Goal: Information Seeking & Learning: Learn about a topic

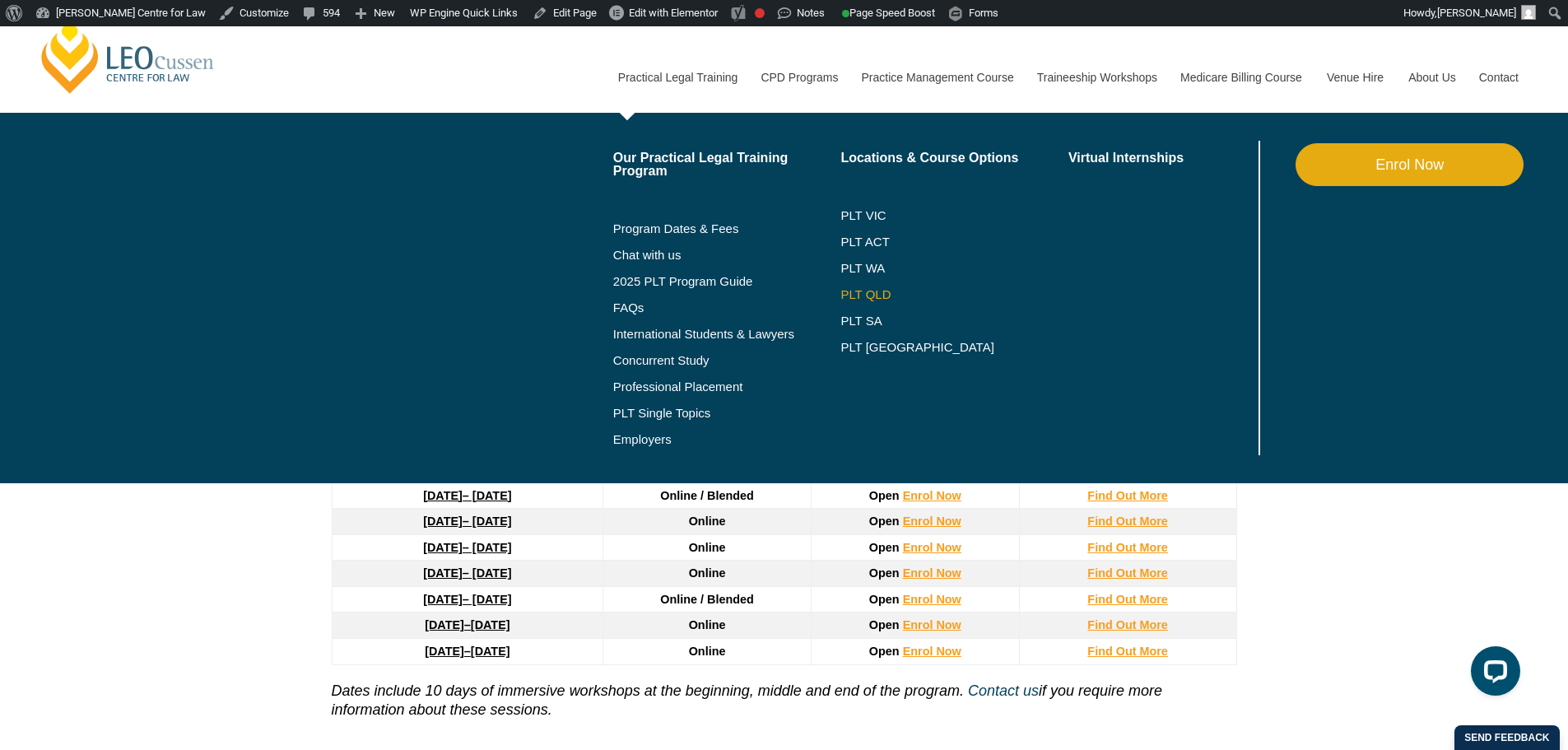
click at [862, 300] on link "PLT QLD" at bounding box center [954, 295] width 228 height 13
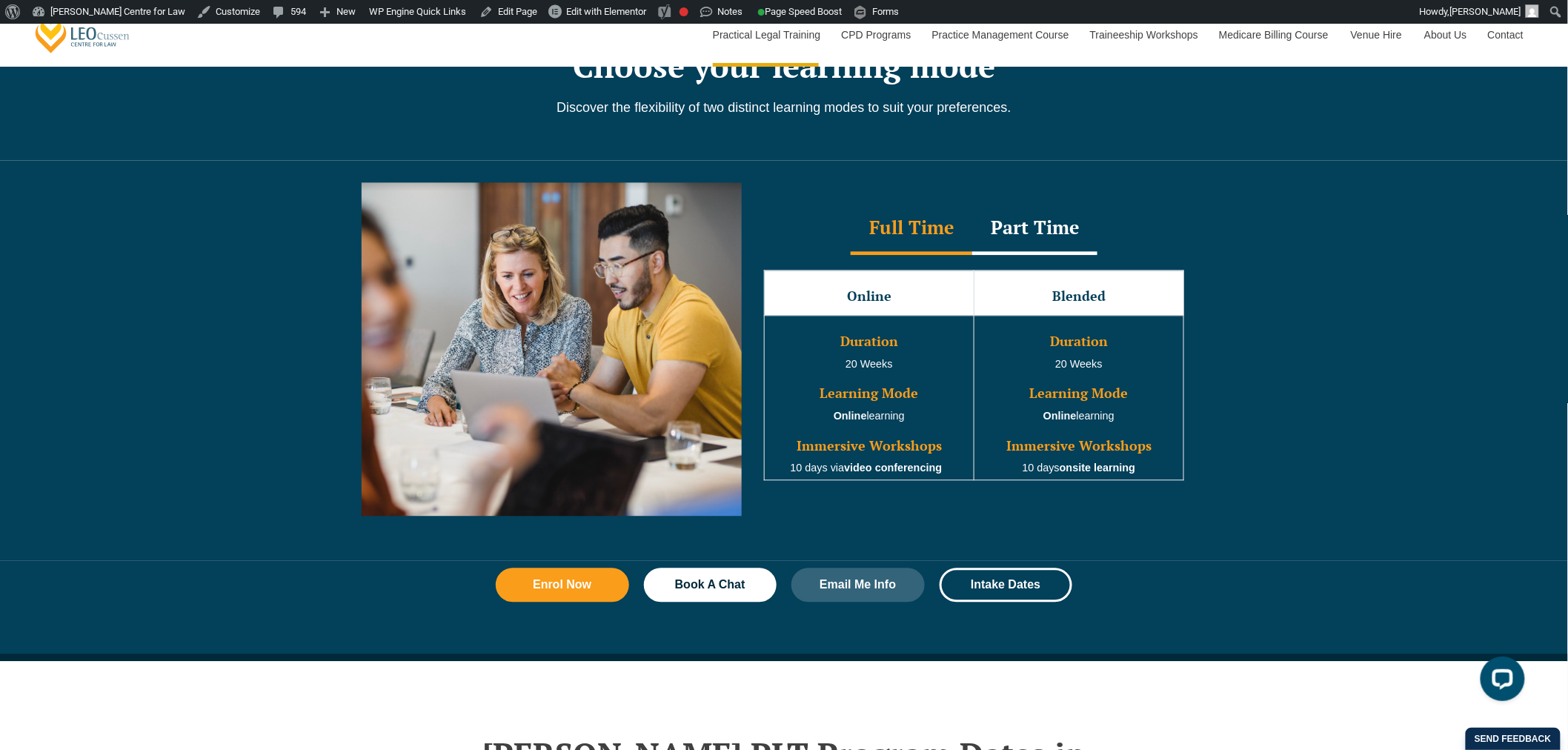
scroll to position [1811, 0]
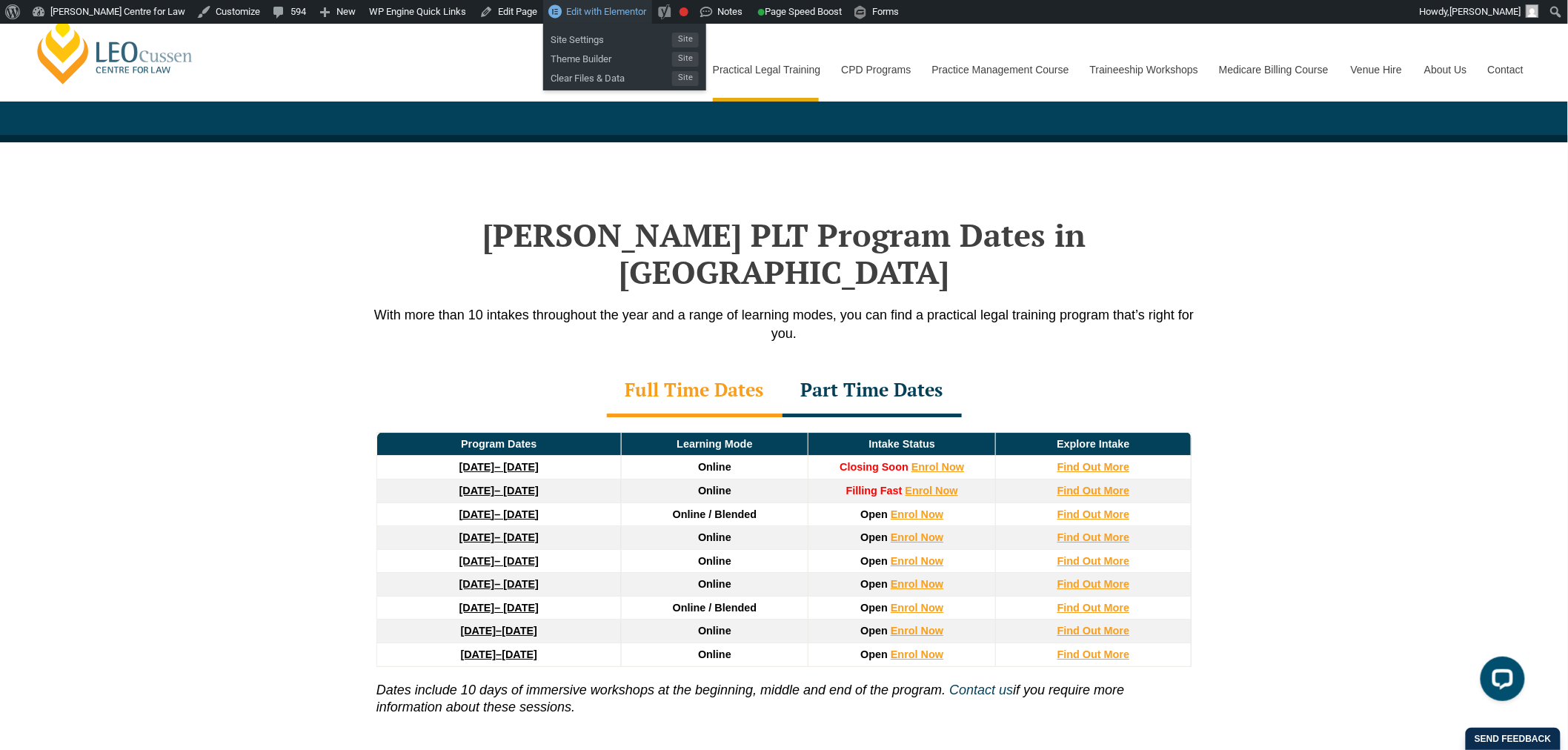
click at [585, 13] on span "Edit with Elementor" at bounding box center [606, 11] width 80 height 11
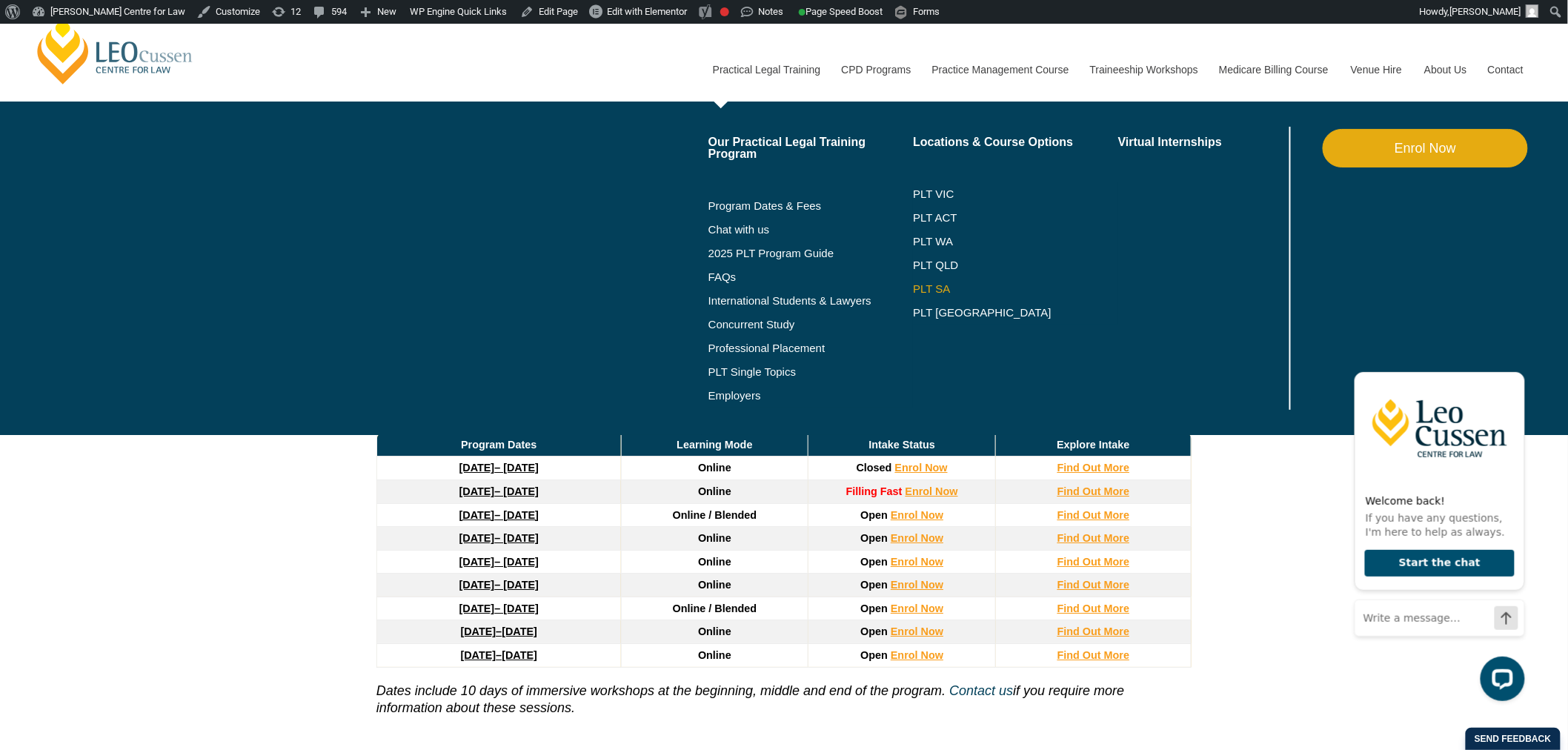
click at [939, 287] on link "PLT SA" at bounding box center [1015, 289] width 206 height 12
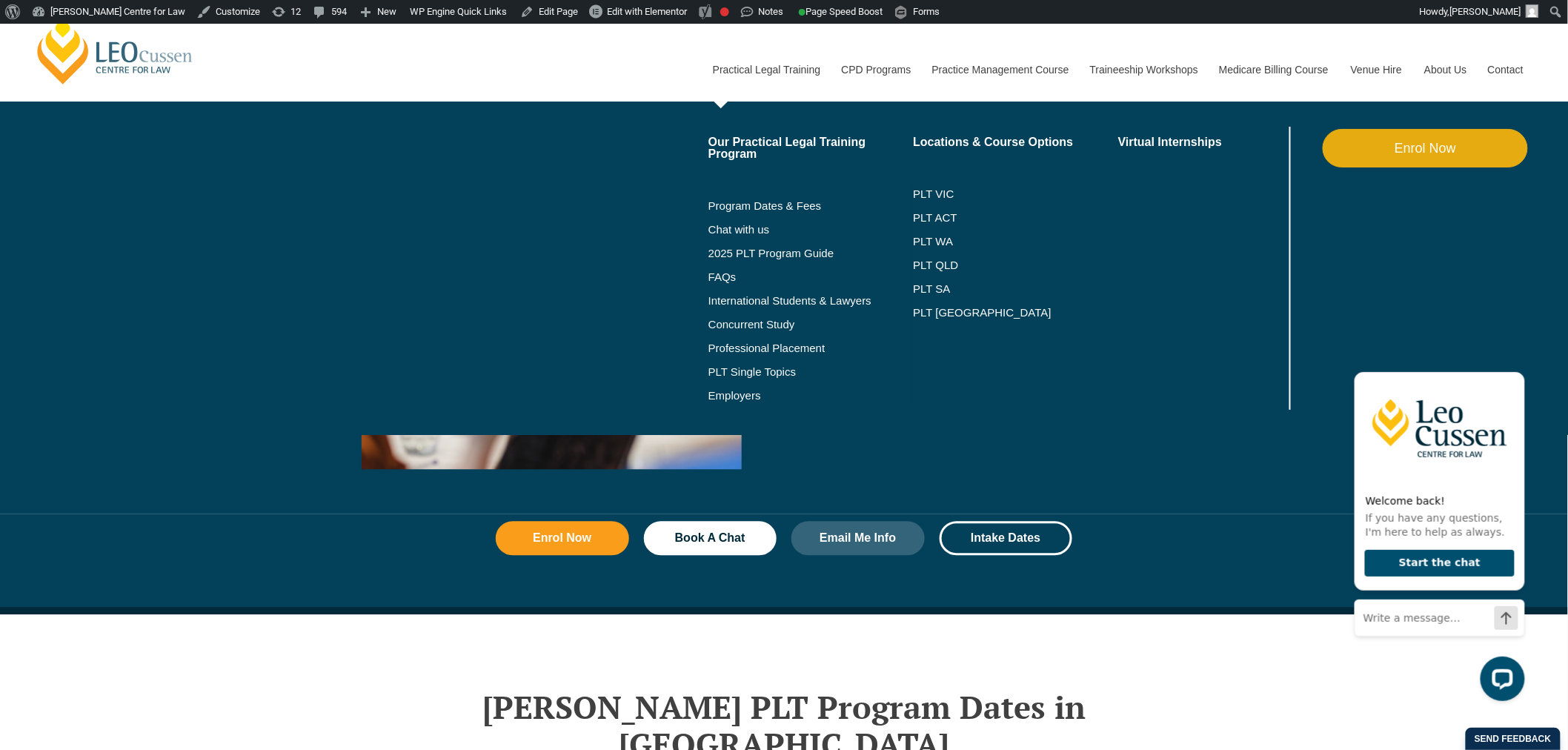
scroll to position [1811, 0]
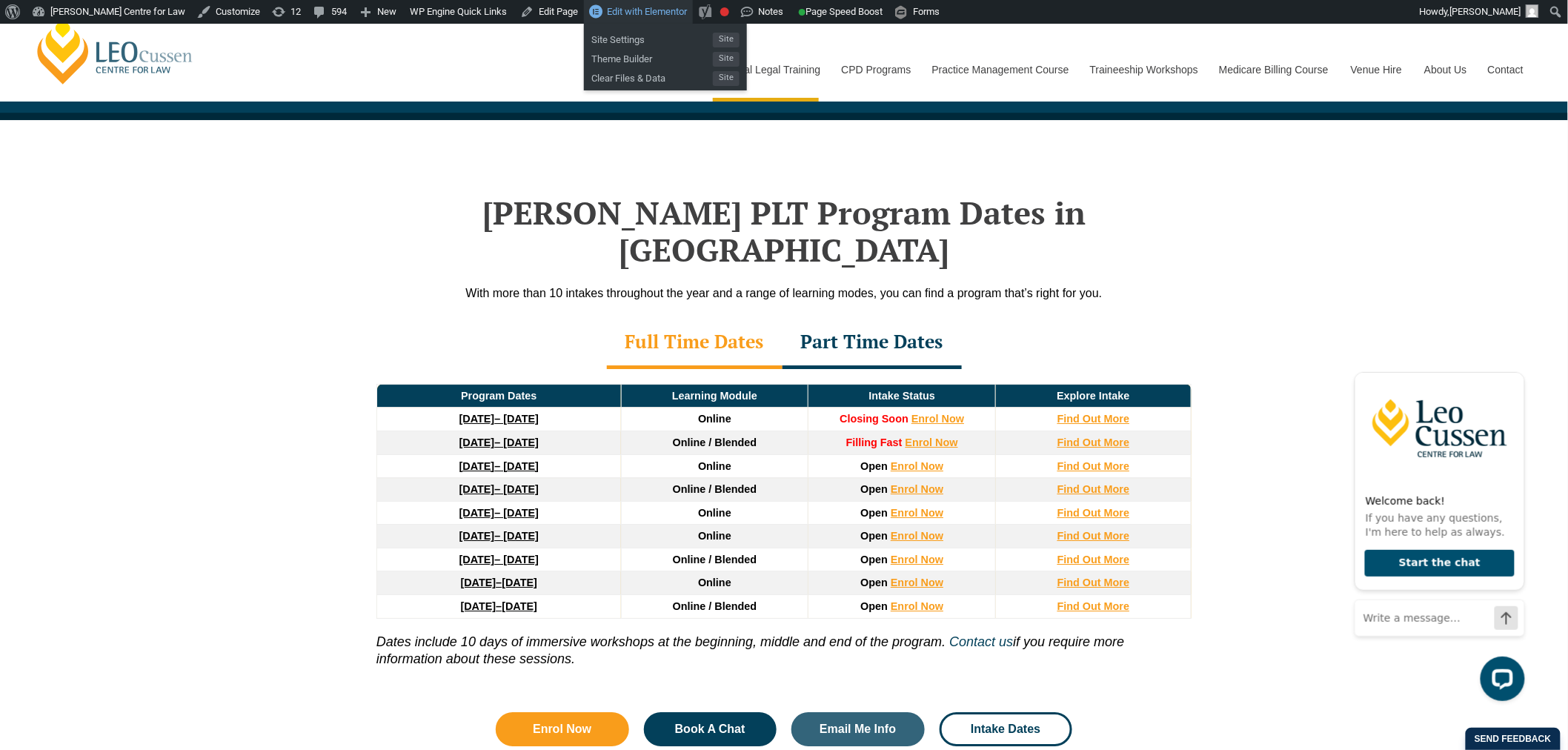
click at [643, 19] on link "Edit with Elementor" at bounding box center [638, 12] width 109 height 24
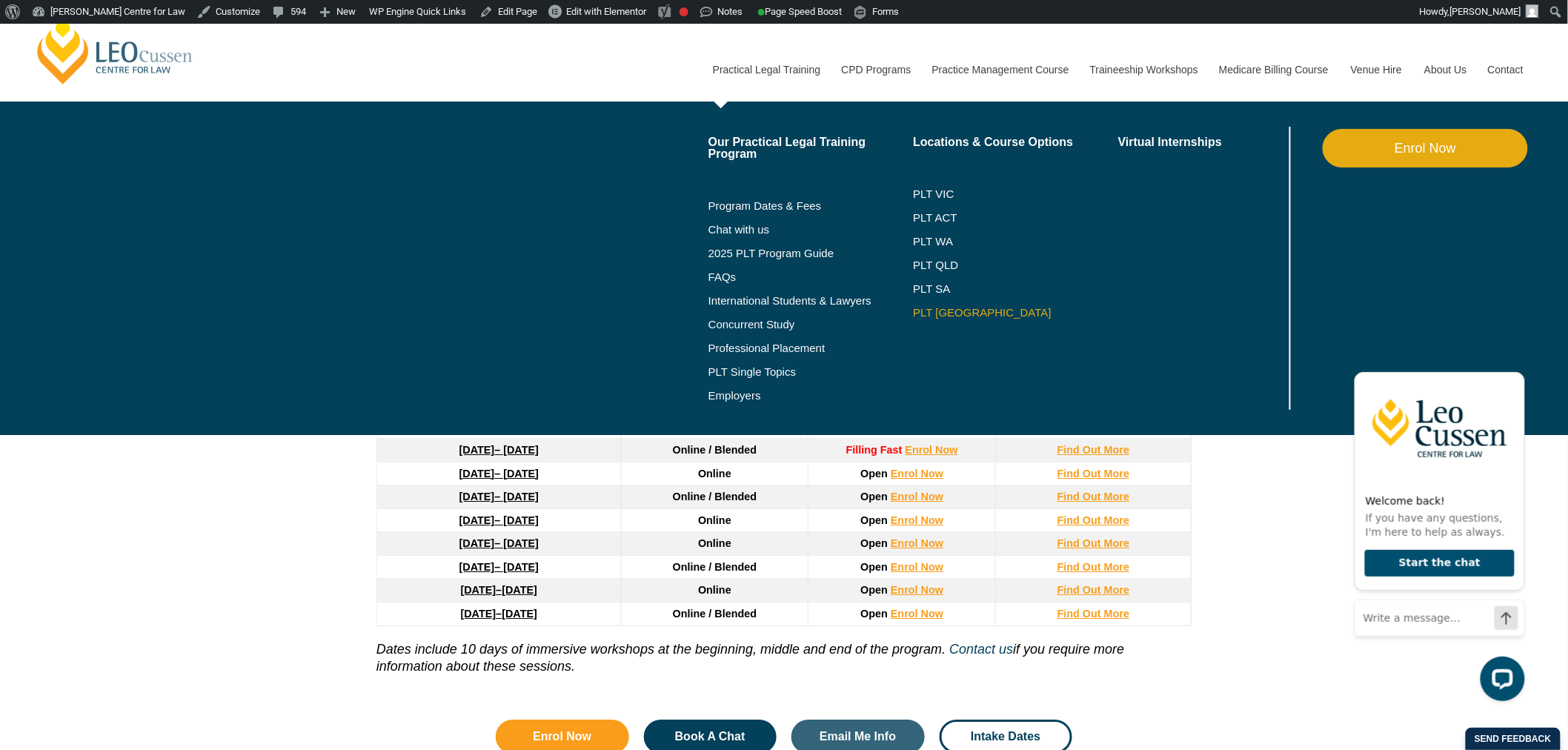
click at [949, 308] on link "PLT [GEOGRAPHIC_DATA]" at bounding box center [1015, 312] width 206 height 12
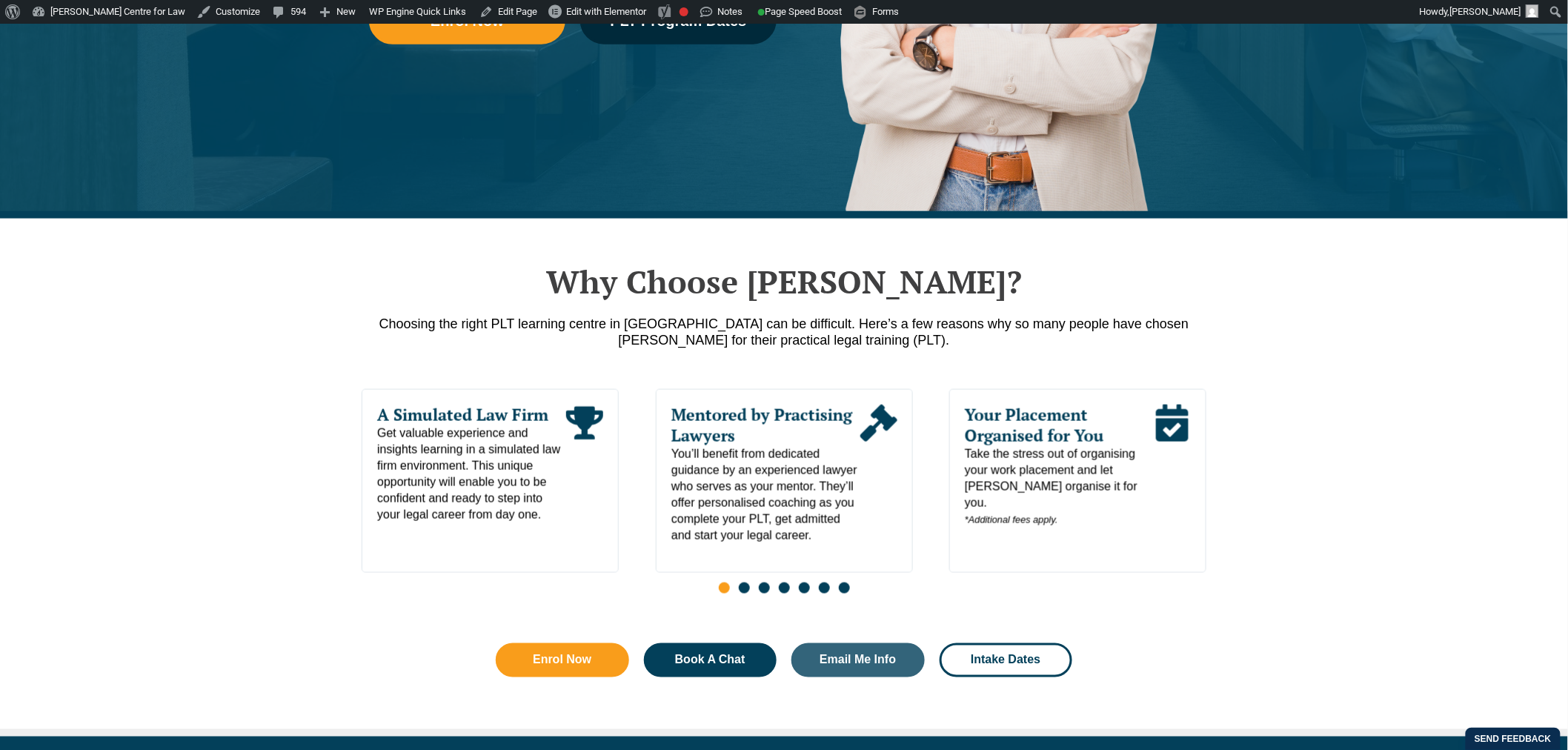
scroll to position [576, 0]
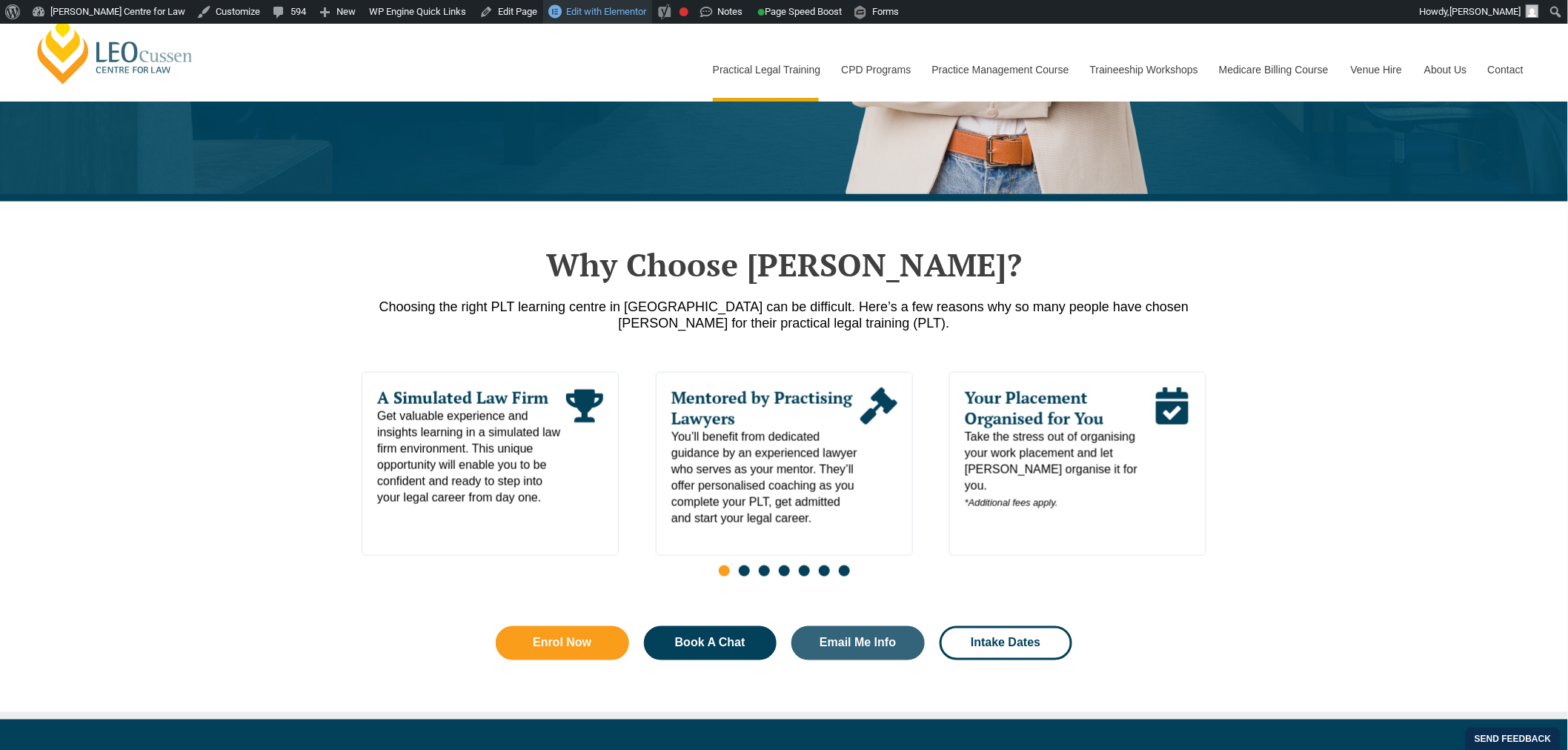
click at [609, 6] on span "Edit with Elementor" at bounding box center [606, 11] width 80 height 11
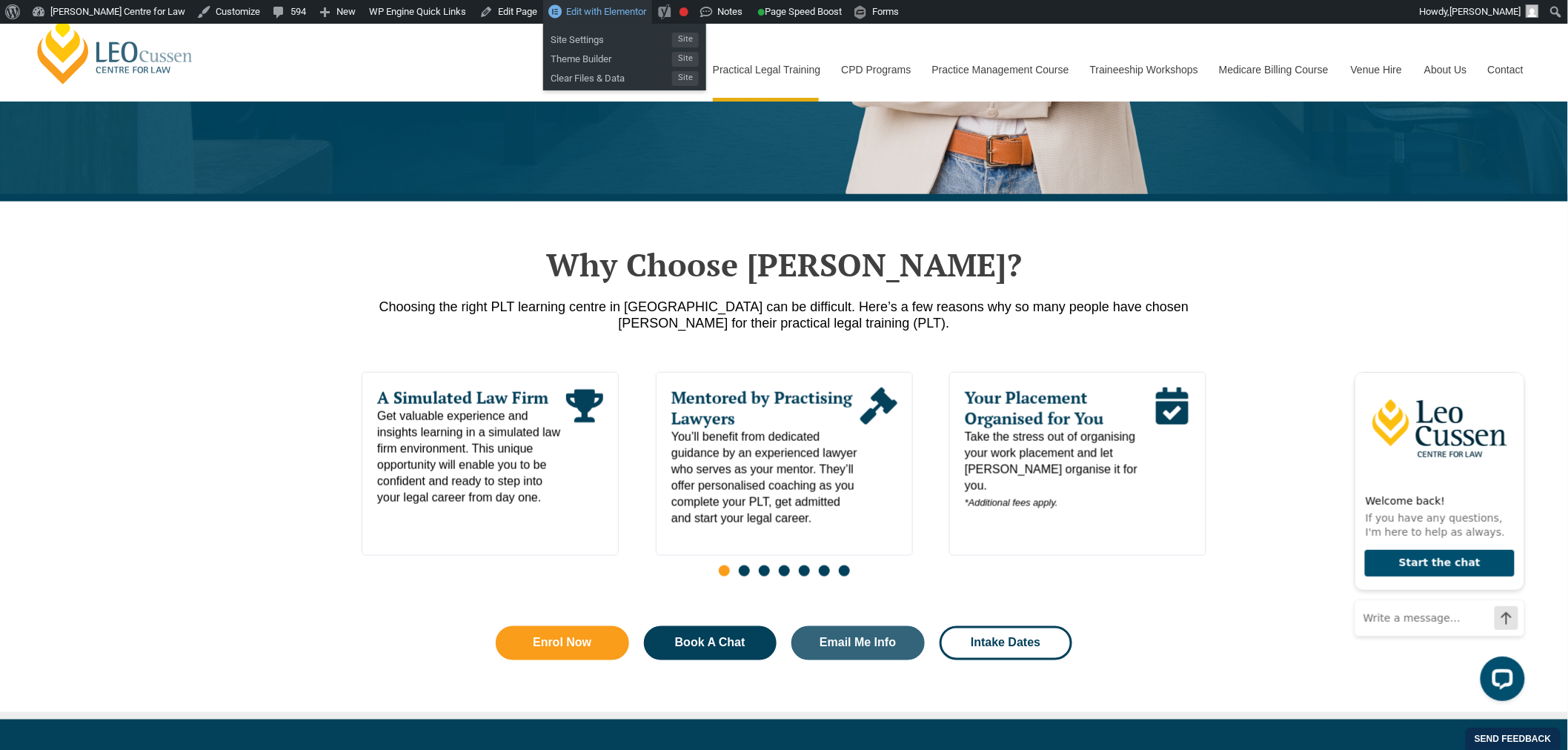
scroll to position [0, 0]
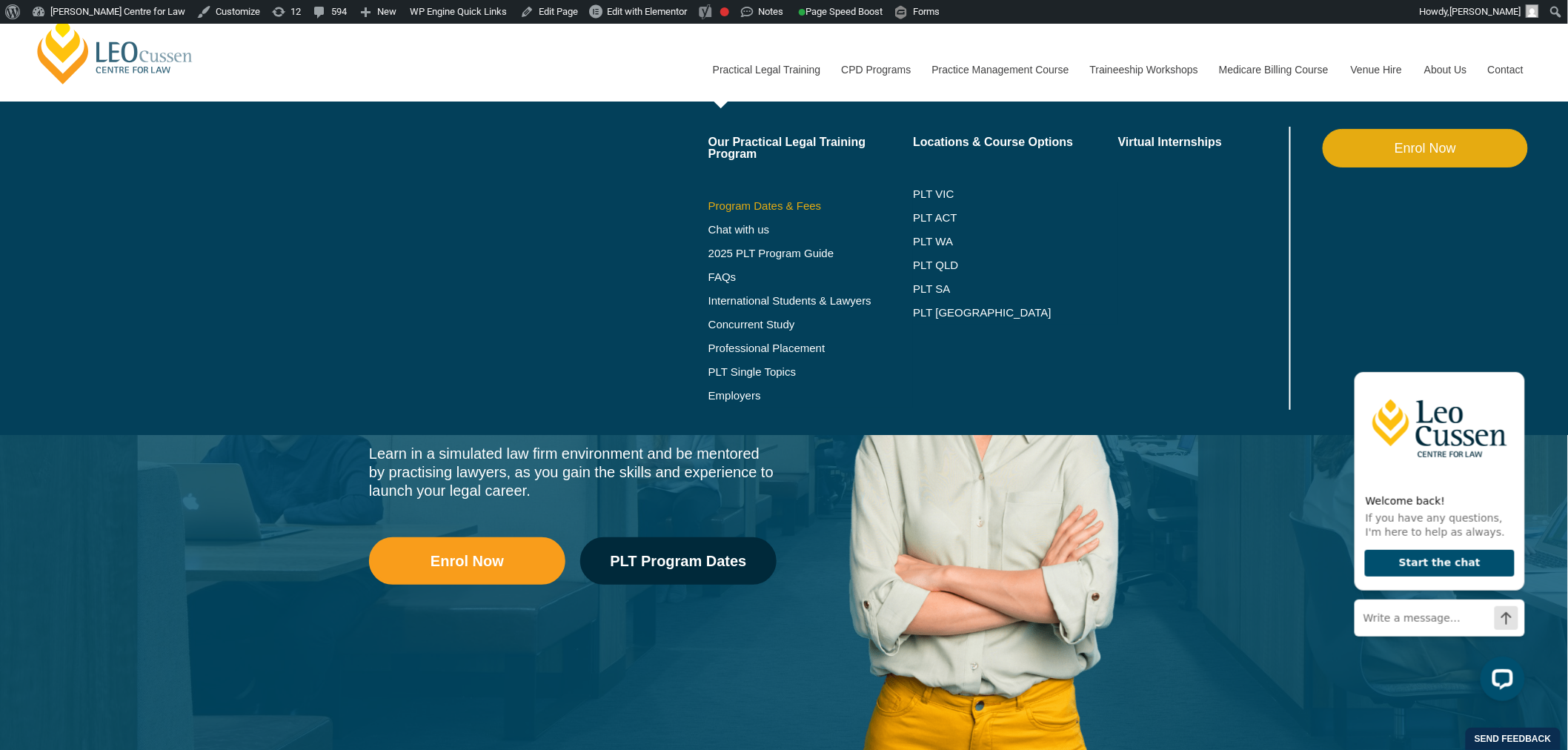
click at [783, 207] on link "Program Dates & Fees" at bounding box center [811, 206] width 206 height 12
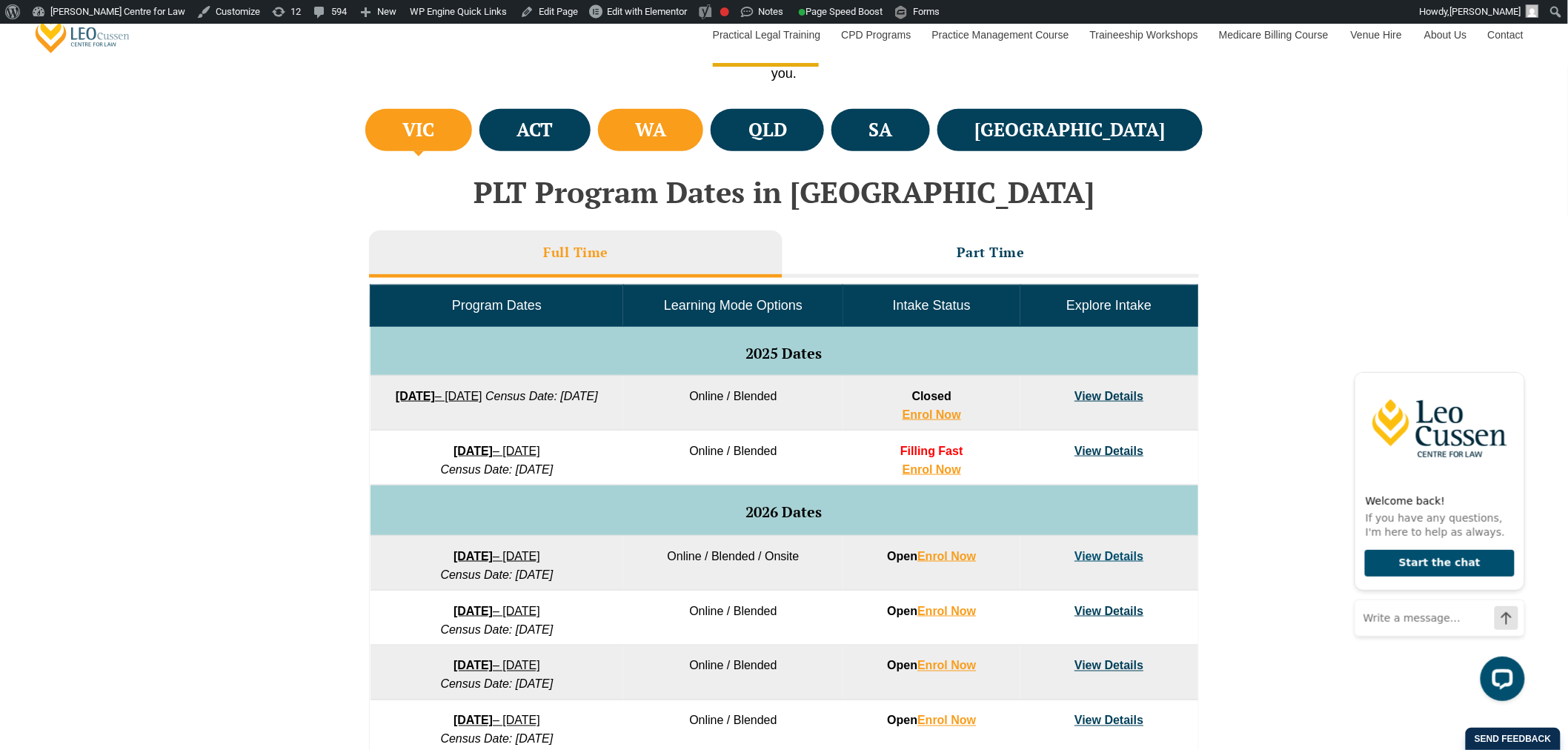
scroll to position [494, 0]
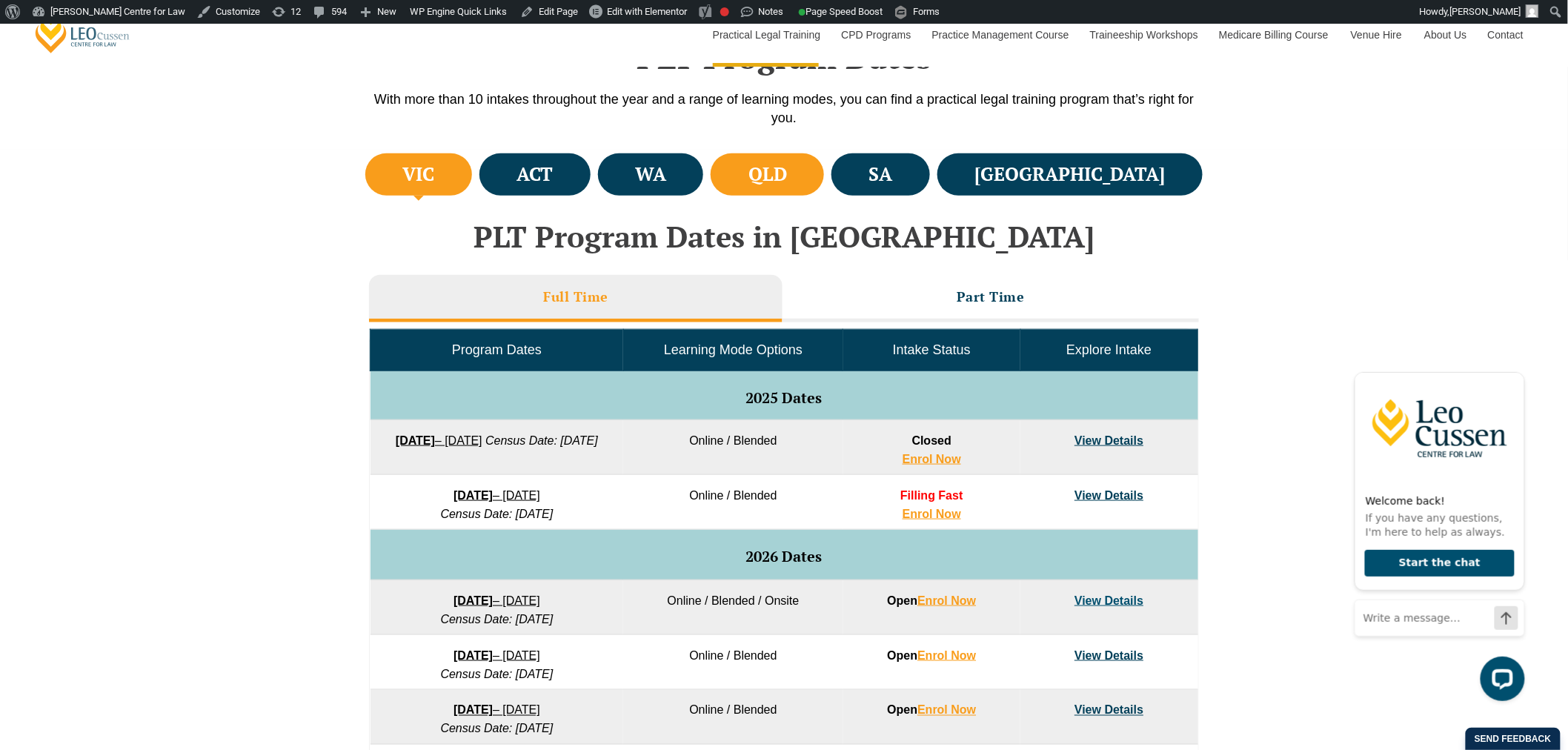
click at [787, 163] on h4 "QLD" at bounding box center [767, 175] width 39 height 25
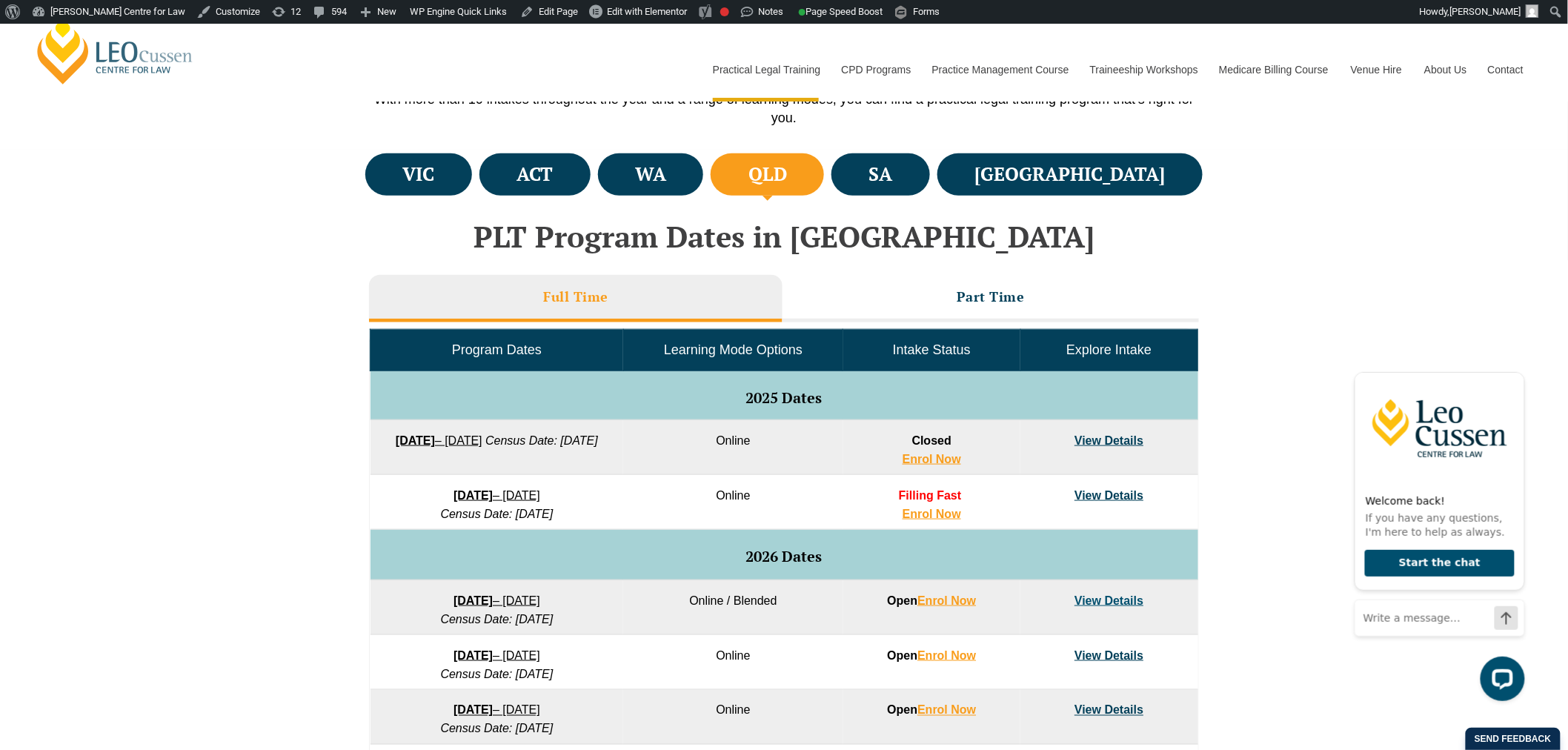
click at [1129, 456] on td "View Details" at bounding box center [1109, 448] width 177 height 55
click at [1129, 445] on link "View Details" at bounding box center [1108, 440] width 69 height 12
